Goal: Navigation & Orientation: Find specific page/section

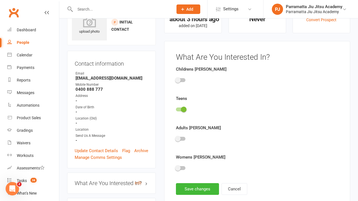
scroll to position [39, 0]
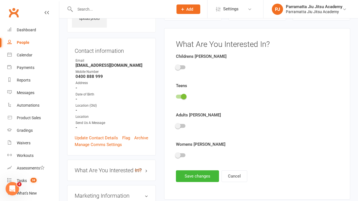
scroll to position [39, 0]
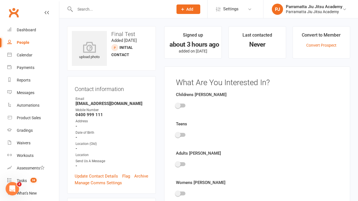
scroll to position [39, 0]
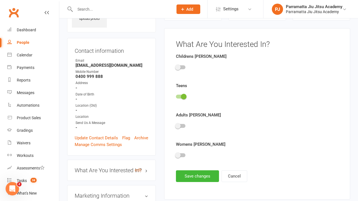
scroll to position [39, 0]
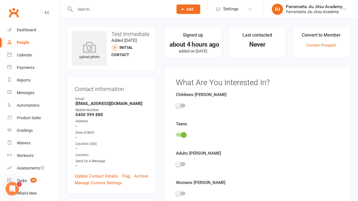
scroll to position [39, 0]
